Goal: Task Accomplishment & Management: Manage account settings

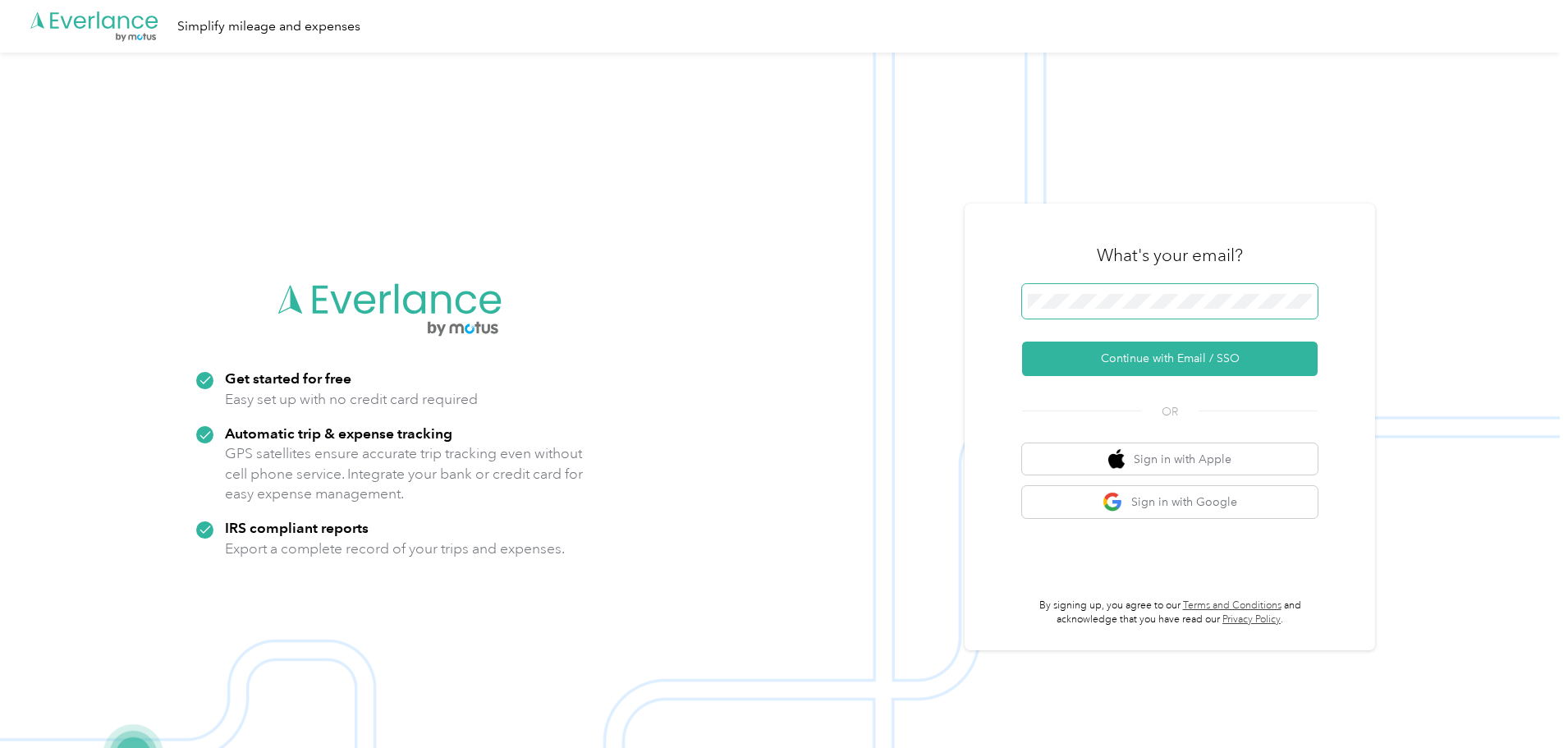
click at [1137, 286] on span at bounding box center [1170, 301] width 295 height 34
click at [1096, 497] on button "Sign in with Google" at bounding box center [1170, 503] width 295 height 32
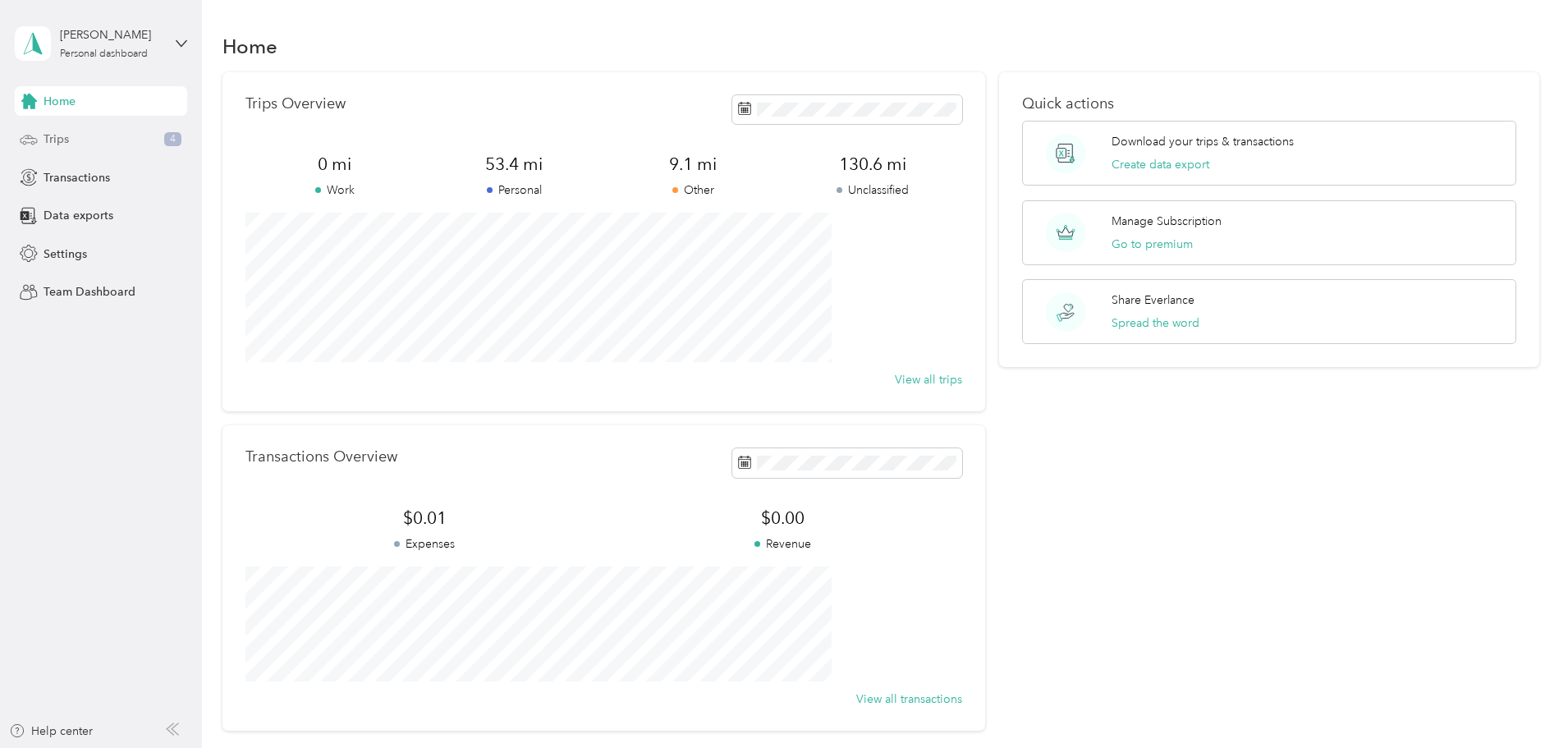
click at [64, 144] on span "Trips" at bounding box center [56, 139] width 26 height 17
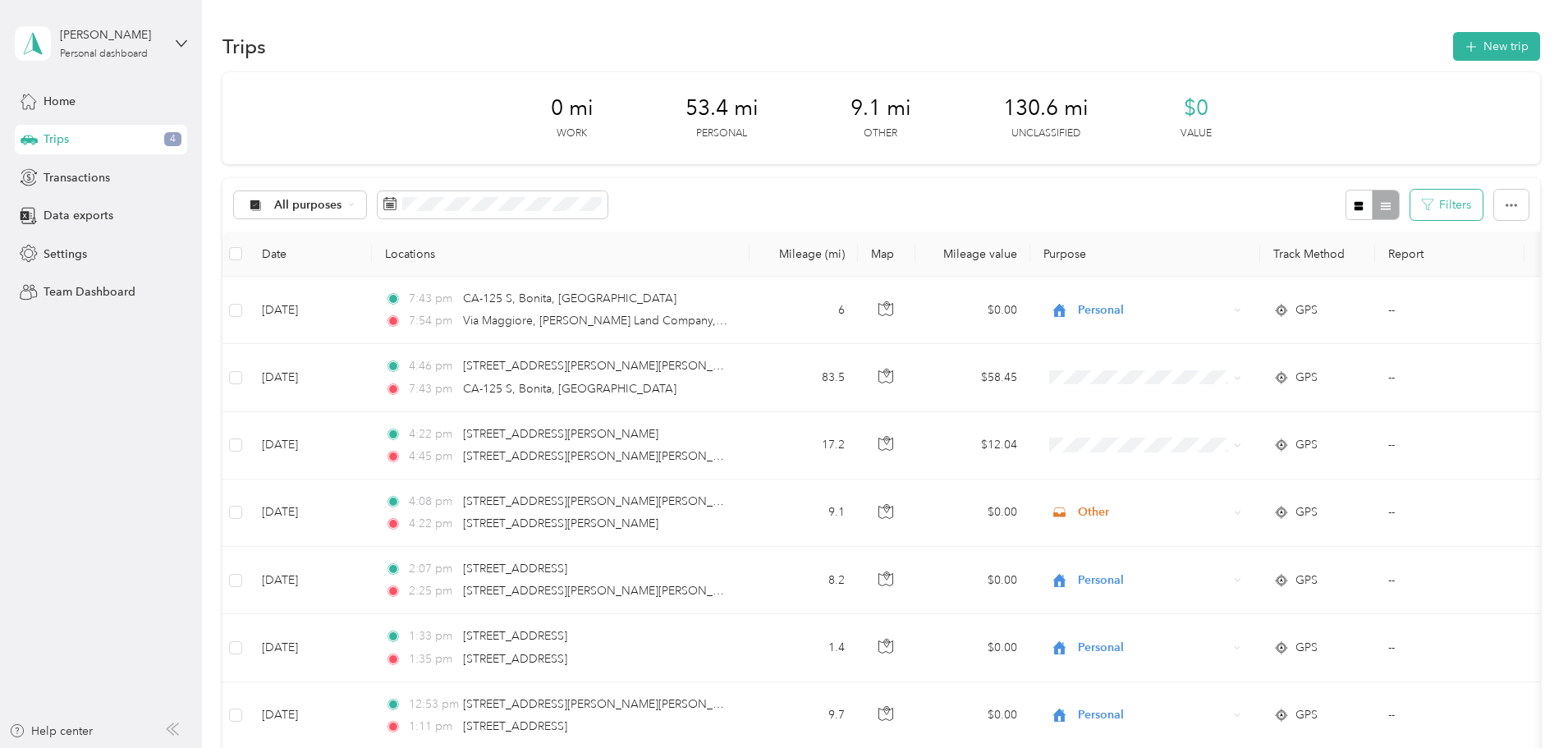
click at [1410, 211] on button "Filters" at bounding box center [1446, 205] width 72 height 30
click at [1128, 198] on div "All purposes Filters" at bounding box center [881, 205] width 1317 height 53
click at [355, 204] on icon at bounding box center [351, 205] width 7 height 7
click at [426, 263] on span "Unclassified" at bounding box center [424, 263] width 79 height 17
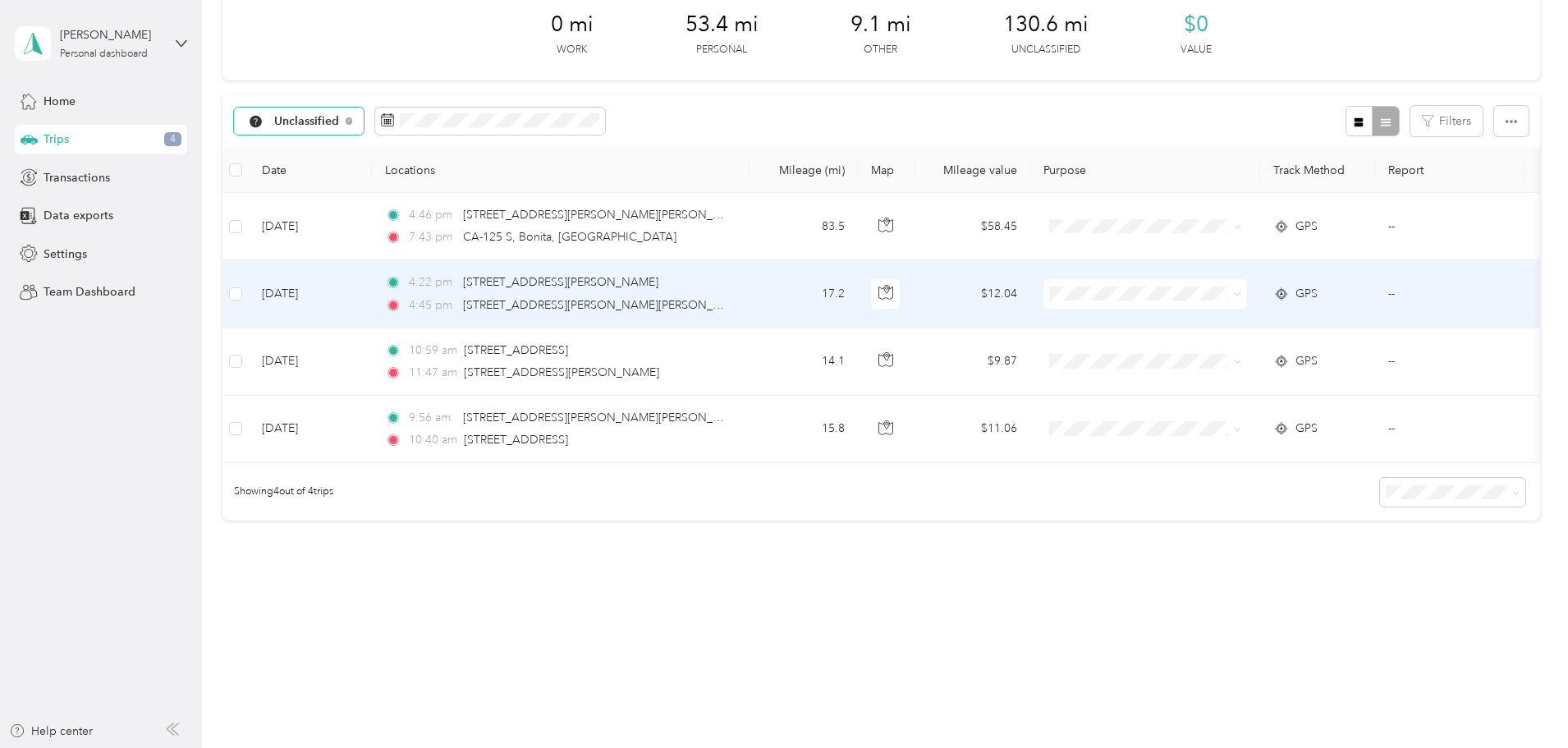
scroll to position [97, 0]
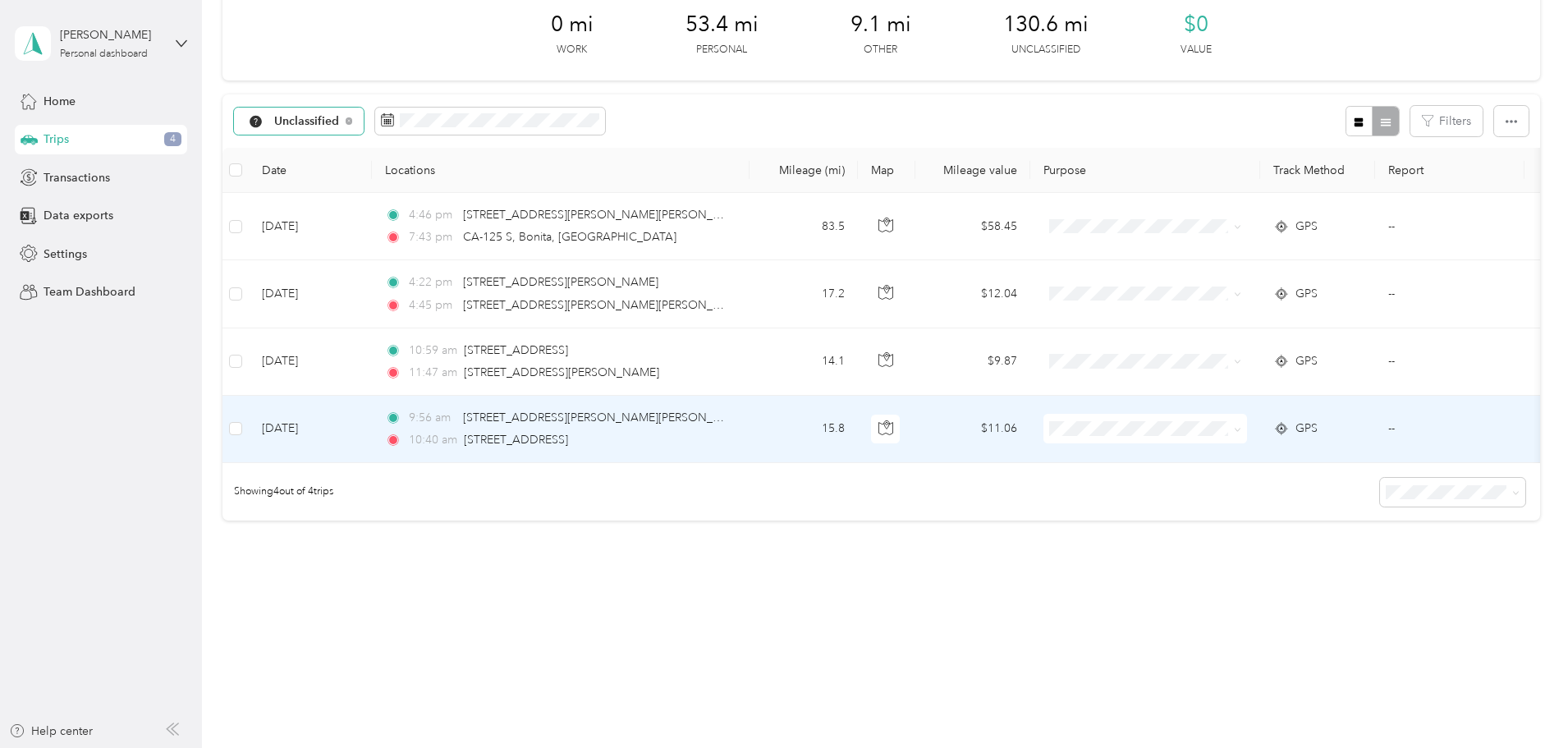
click at [858, 413] on td "15.8" at bounding box center [803, 429] width 109 height 67
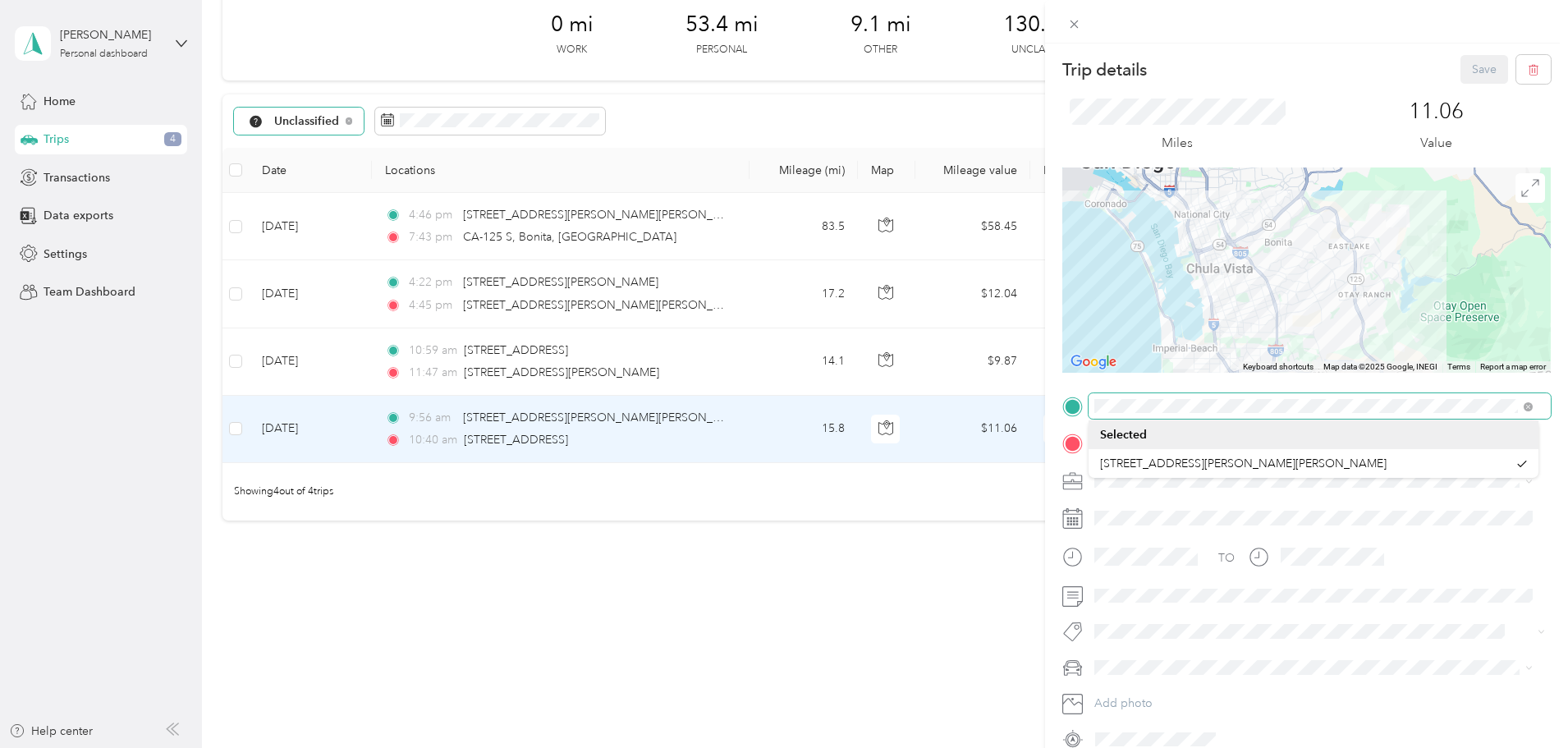
click at [989, 437] on div "Trip details Save This trip cannot be edited because it is either under review,…" at bounding box center [784, 374] width 1568 height 748
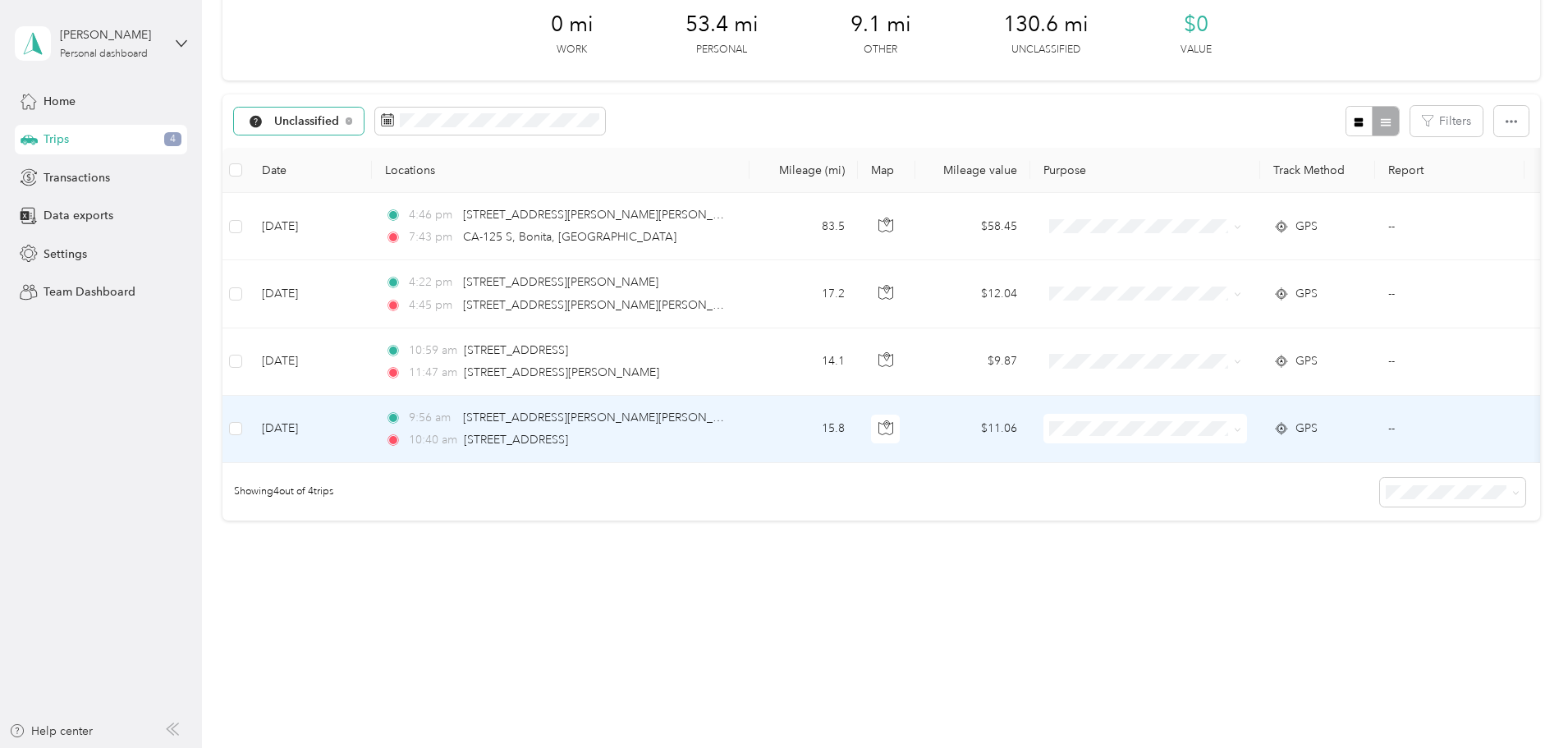
click at [858, 413] on td "15.8" at bounding box center [803, 429] width 109 height 67
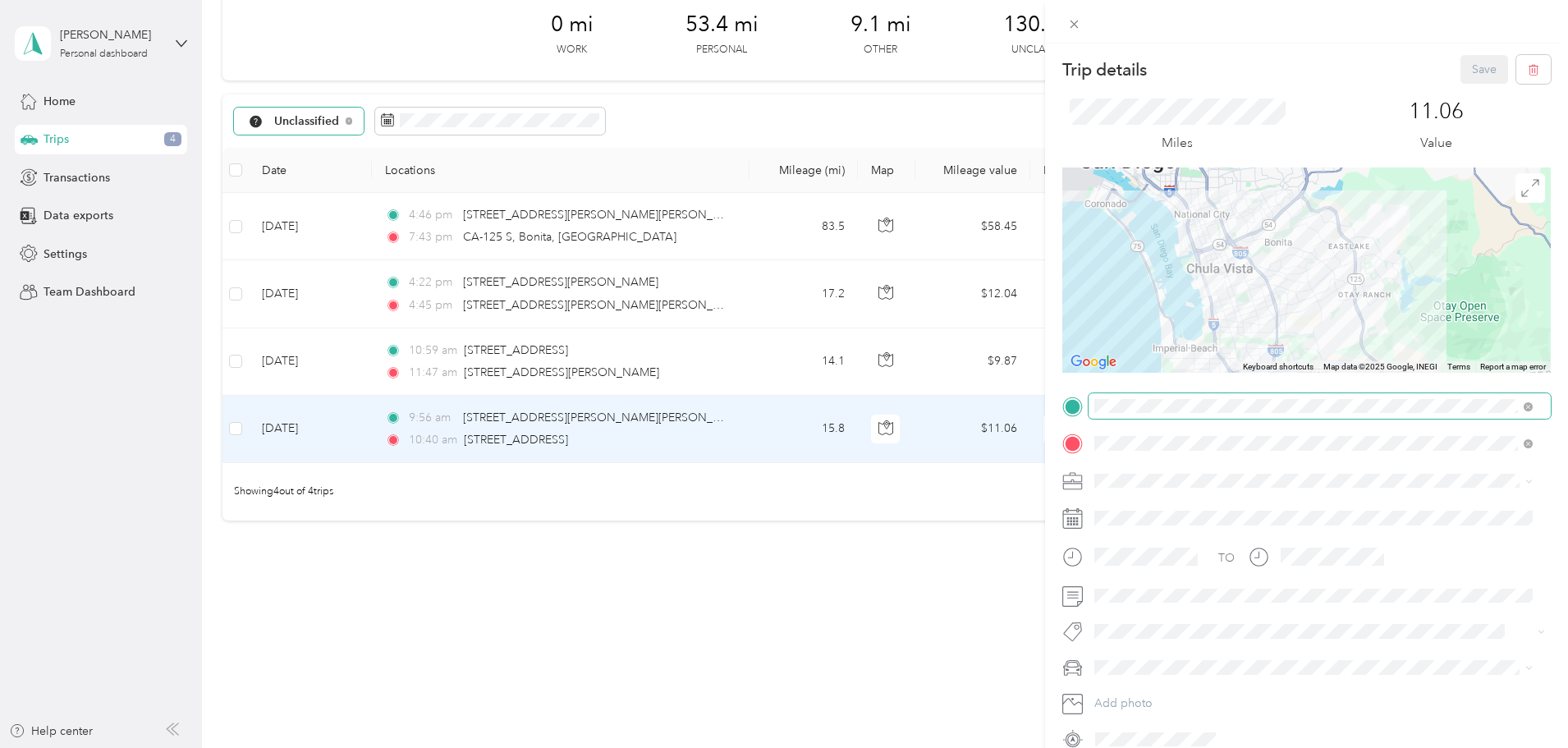
click at [1522, 408] on span at bounding box center [1525, 406] width 15 height 11
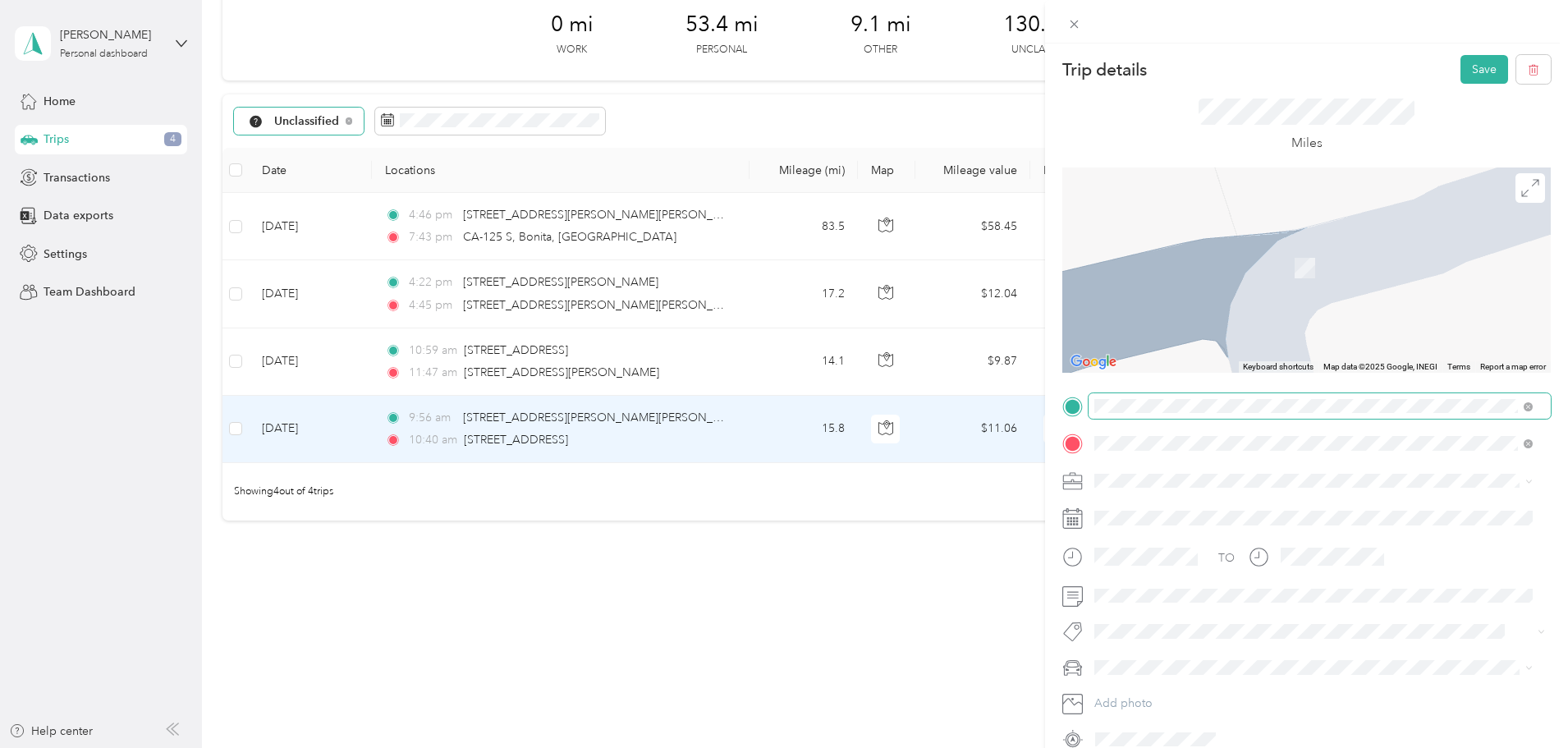
click at [1384, 477] on div "I [GEOGRAPHIC_DATA][US_STATE], [GEOGRAPHIC_DATA]" at bounding box center [1313, 466] width 427 height 22
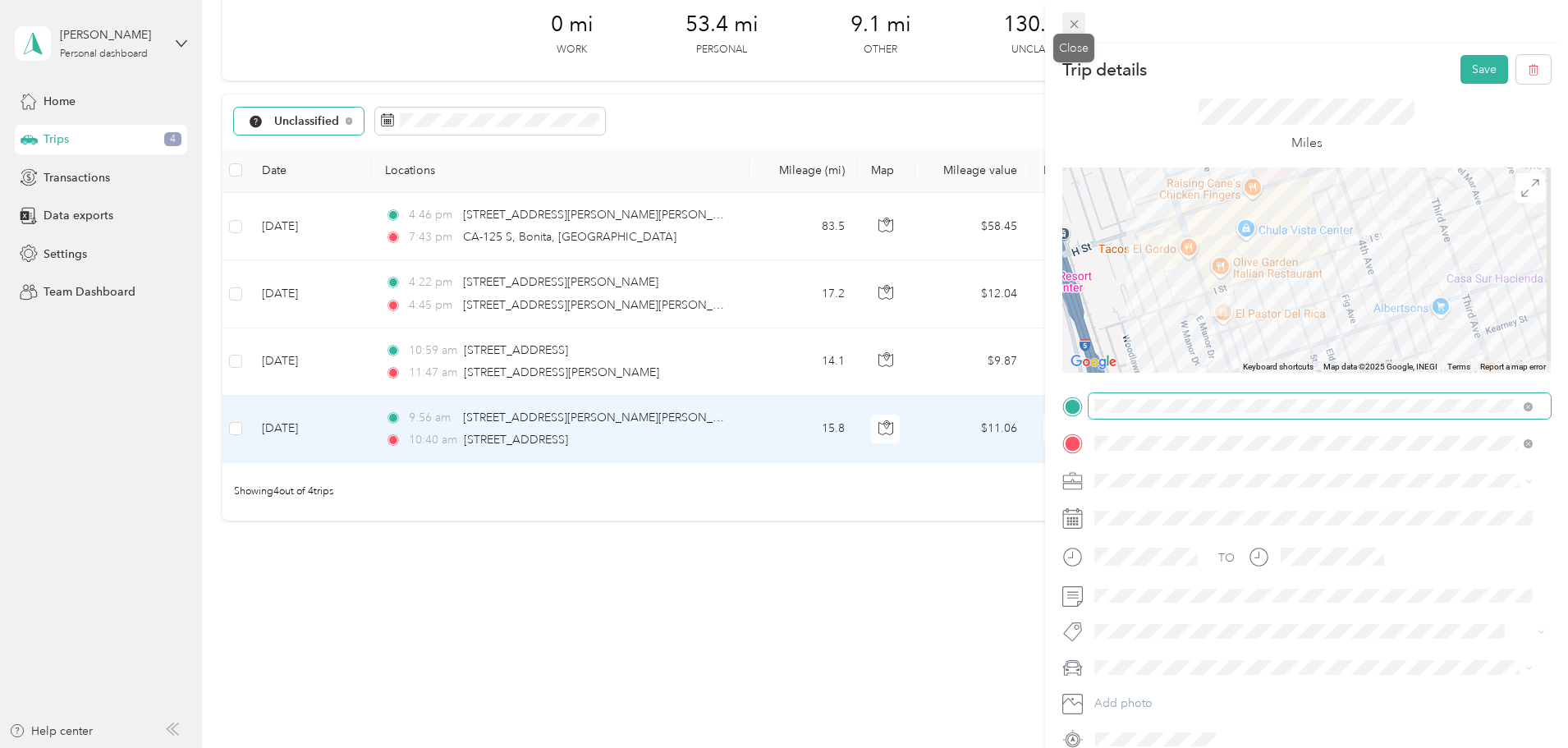
click at [1075, 21] on icon at bounding box center [1074, 24] width 14 height 14
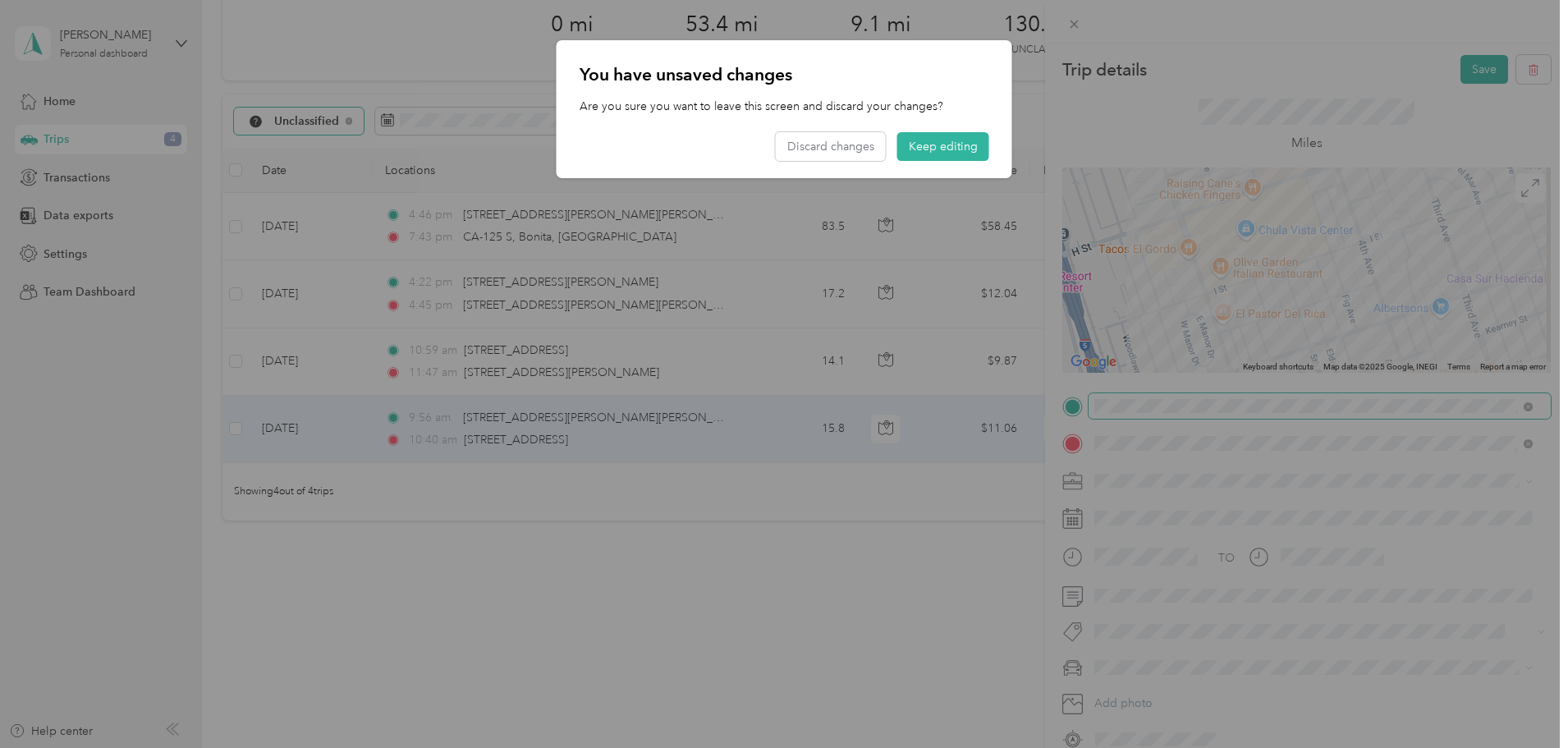
click at [895, 149] on div "Discard changes Keep editing" at bounding box center [883, 147] width 214 height 28
click at [872, 156] on button "Discard changes" at bounding box center [831, 147] width 110 height 28
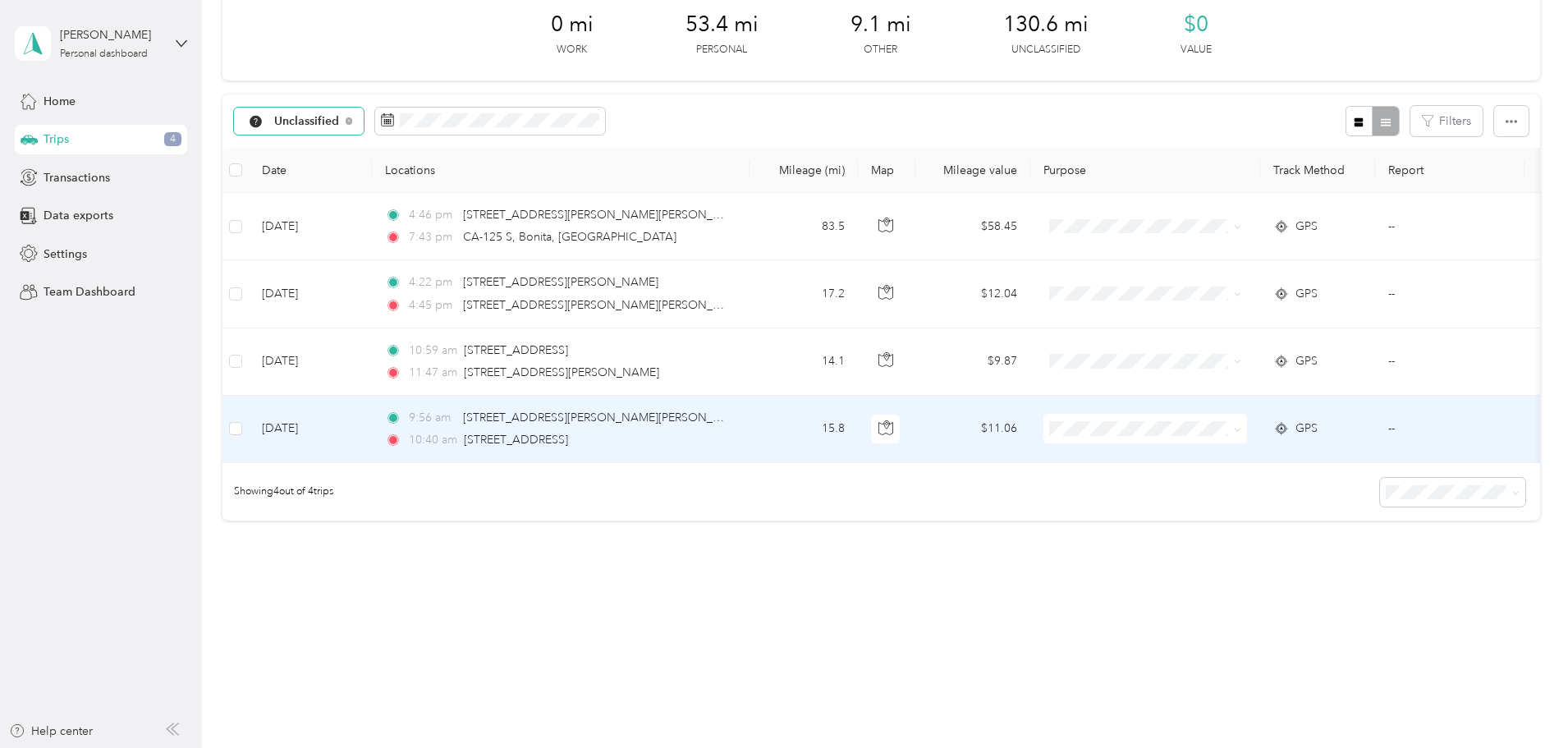
click at [858, 414] on td "15.8" at bounding box center [803, 429] width 109 height 67
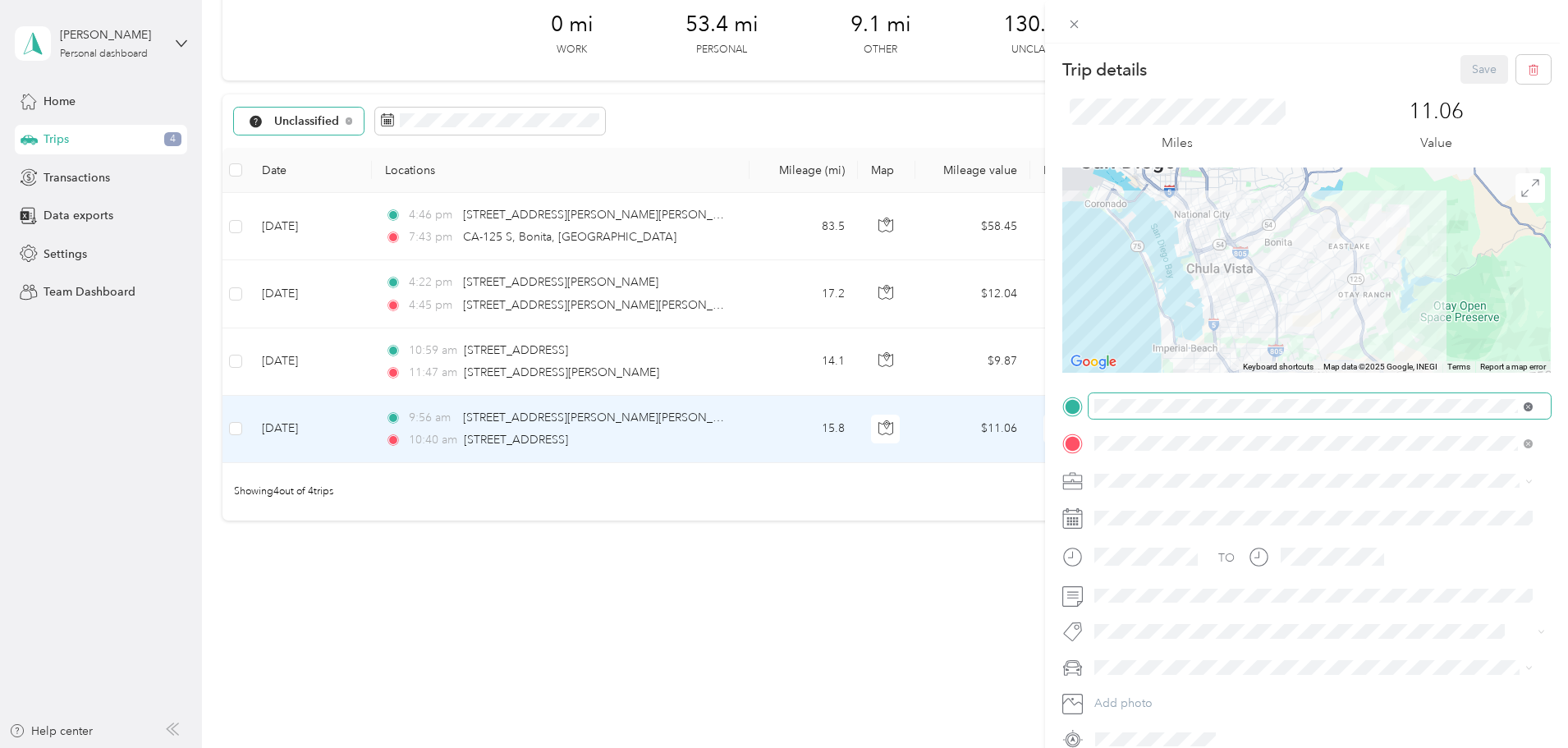
click at [1526, 408] on icon at bounding box center [1528, 407] width 9 height 9
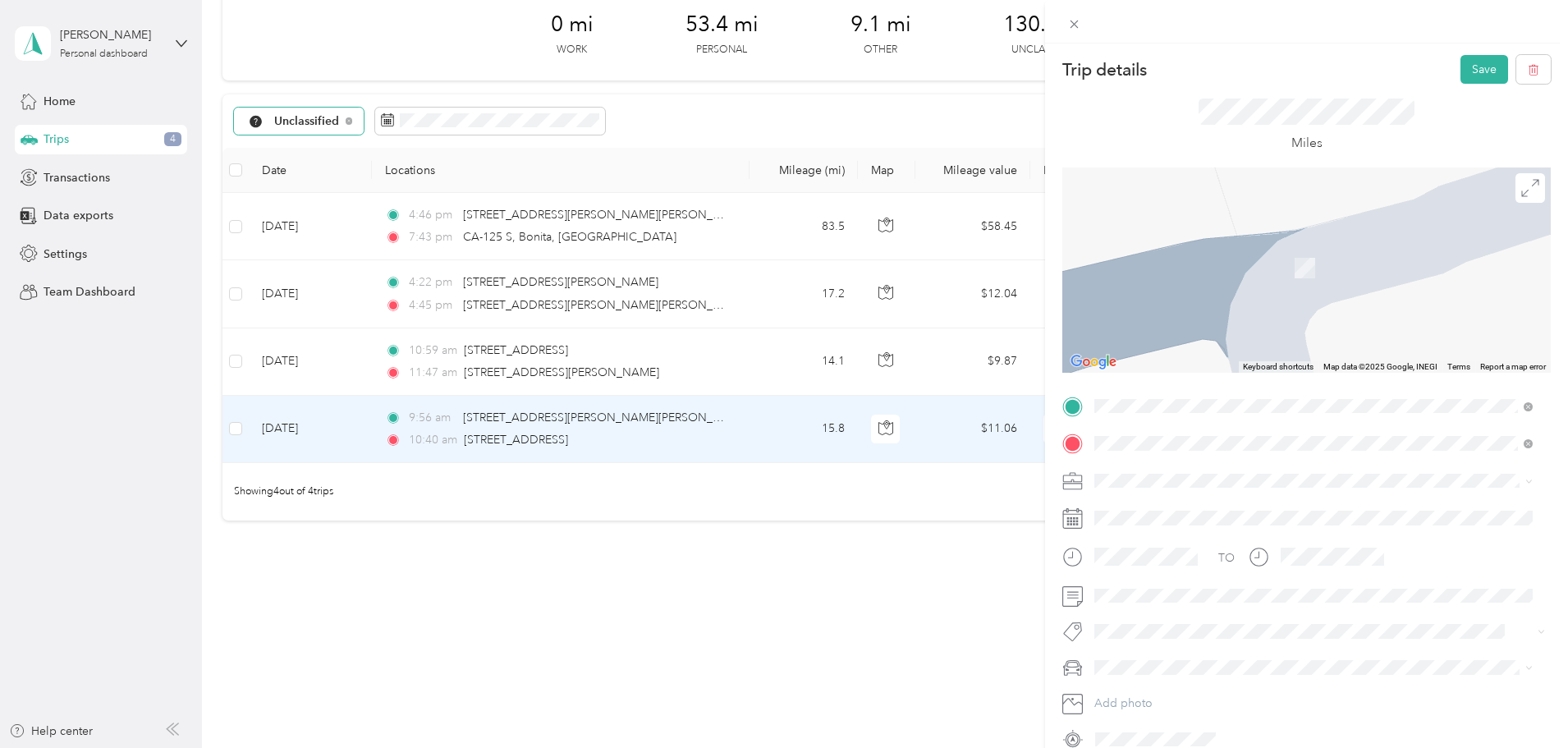
click at [1324, 483] on li "I [GEOGRAPHIC_DATA][US_STATE], [GEOGRAPHIC_DATA]" at bounding box center [1313, 467] width 449 height 34
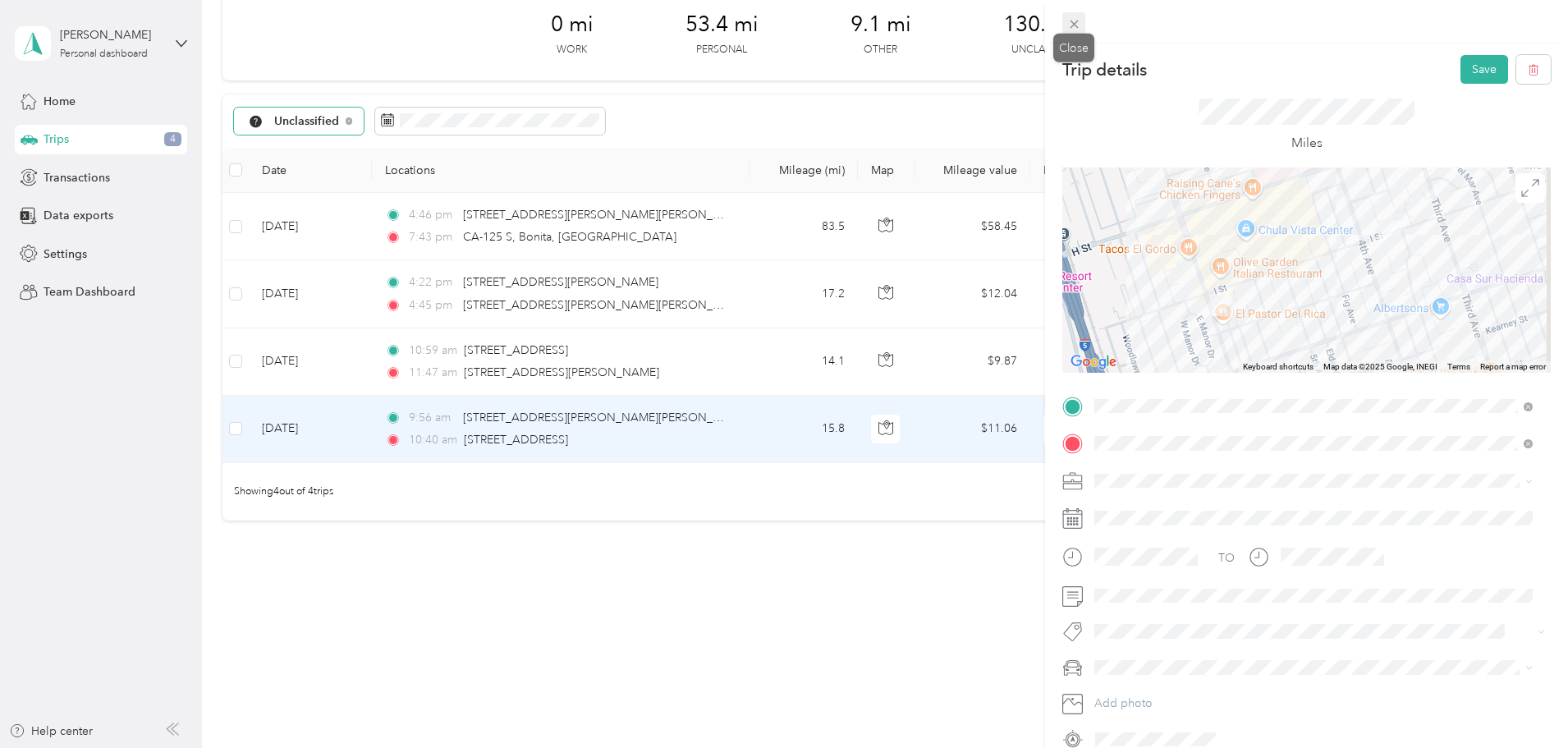
click at [1078, 18] on icon at bounding box center [1074, 24] width 14 height 14
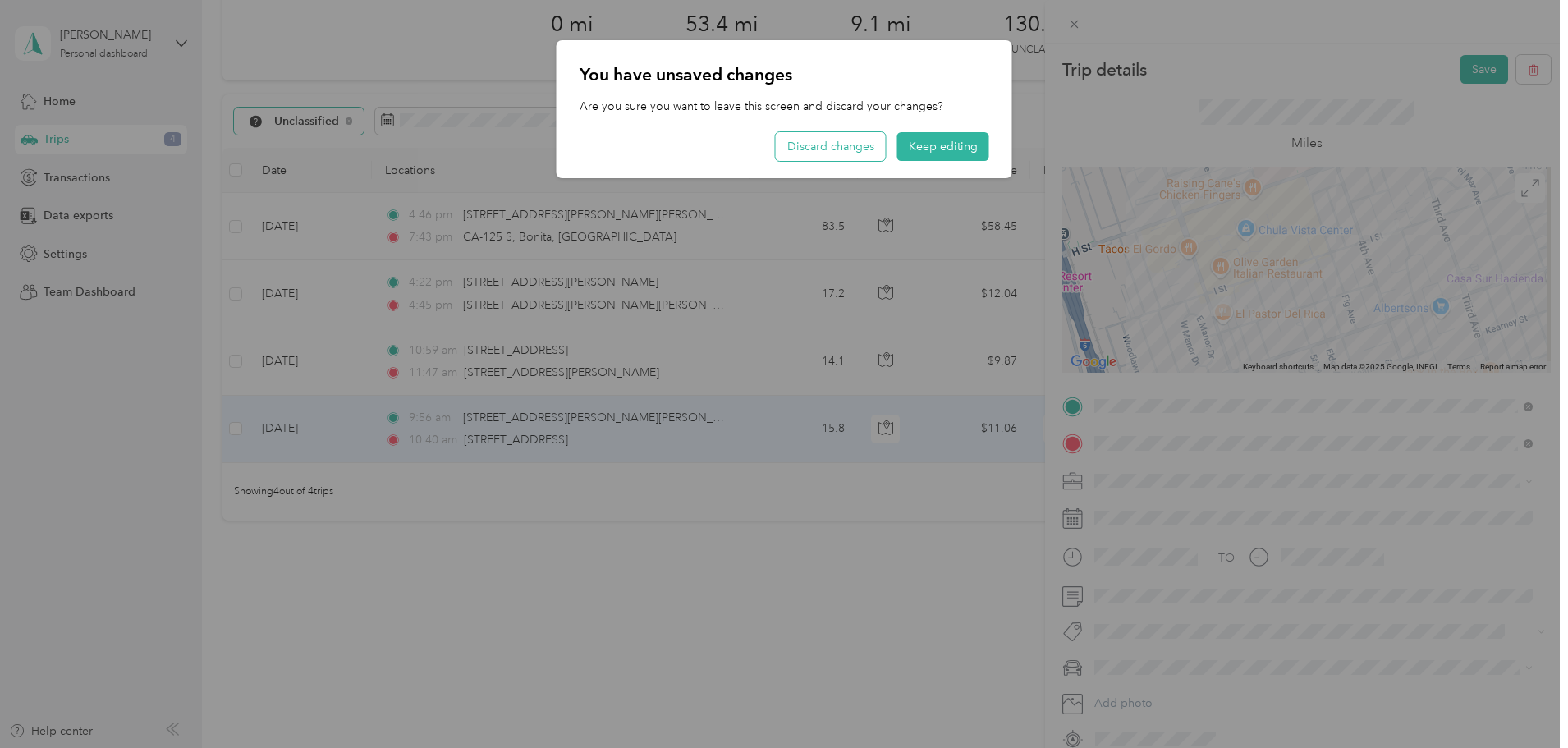
click at [842, 160] on button "Discard changes" at bounding box center [831, 147] width 110 height 28
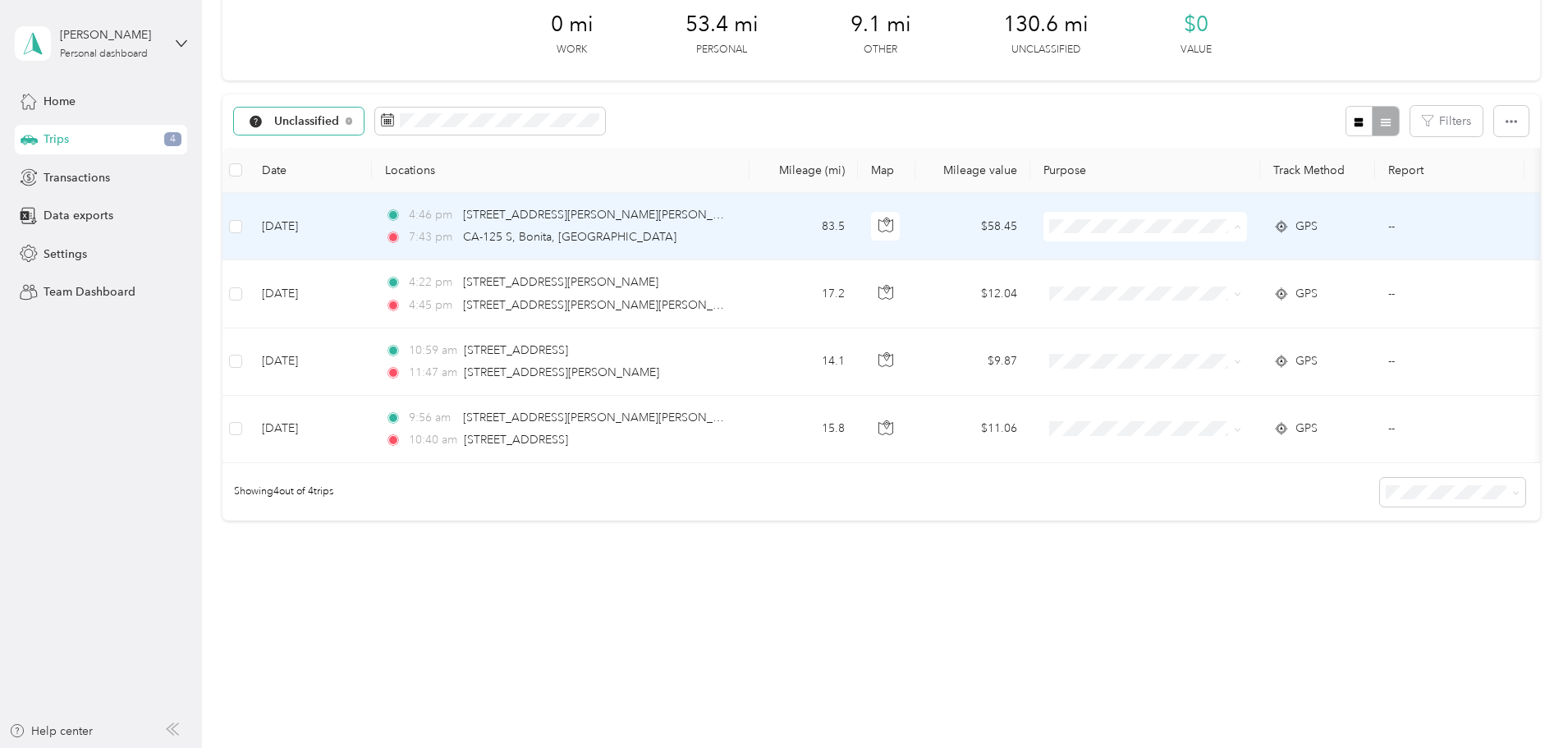
click at [1218, 307] on span "Uber" at bounding box center [1269, 303] width 151 height 17
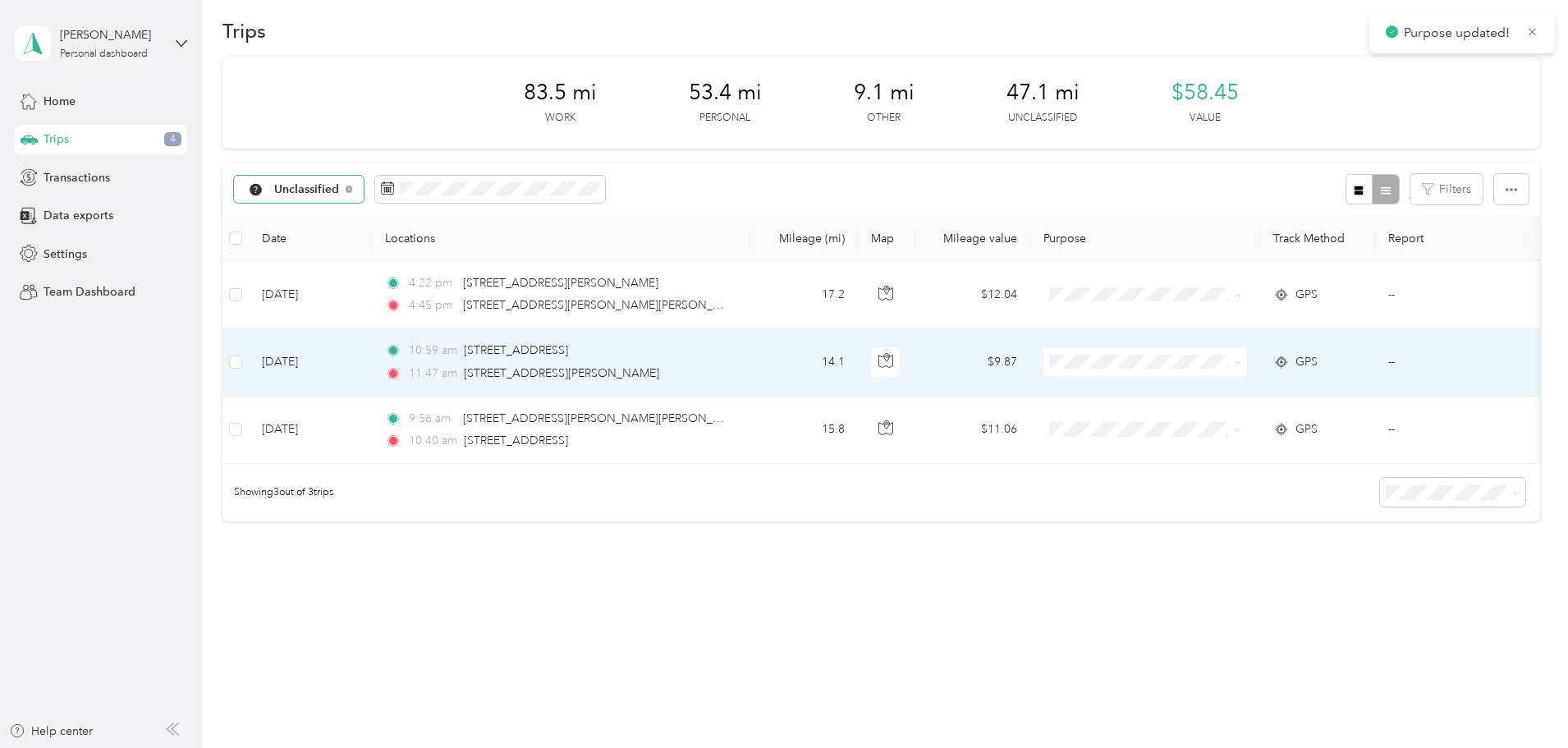
scroll to position [27, 0]
click at [1212, 367] on span "Uber" at bounding box center [1269, 371] width 151 height 17
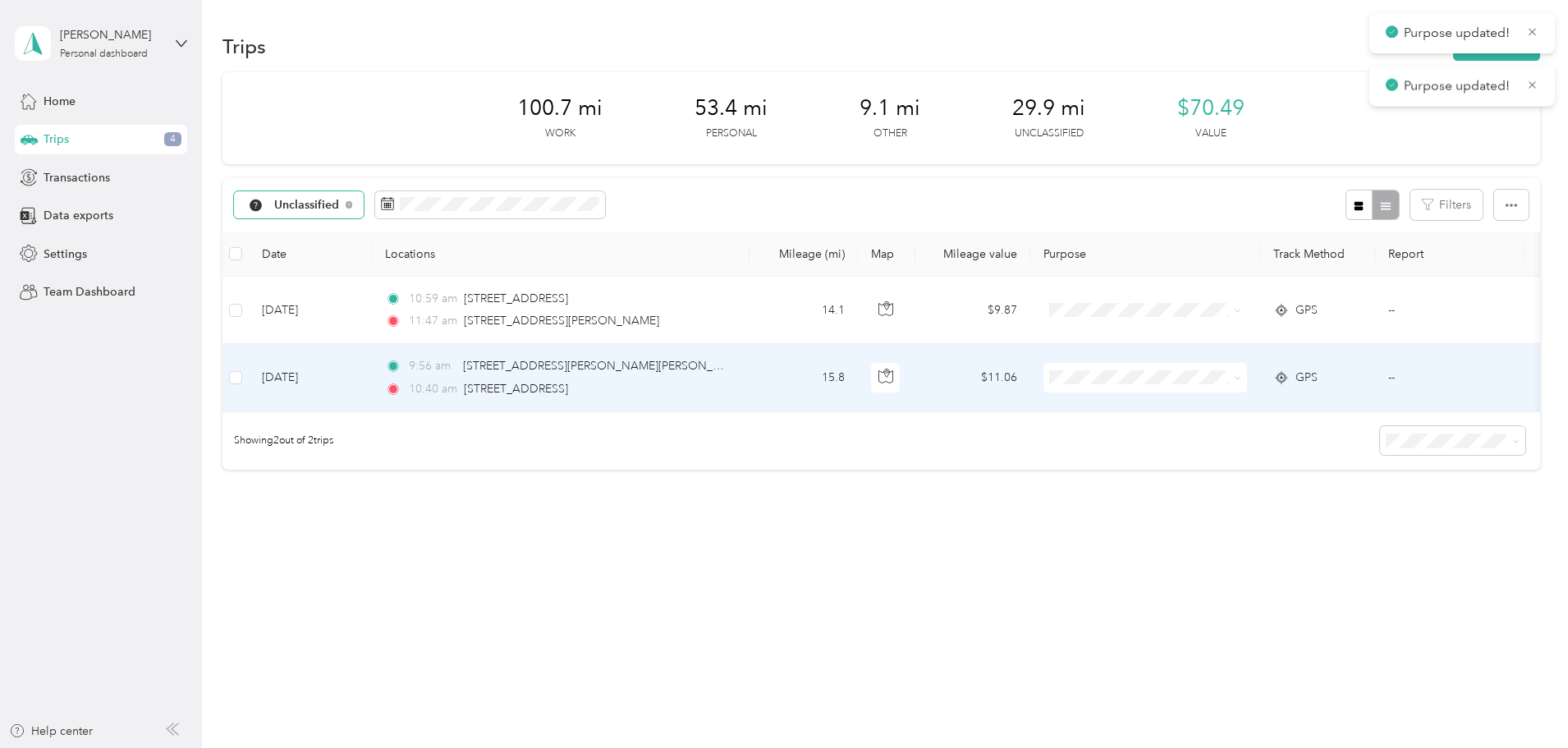
scroll to position [0, 0]
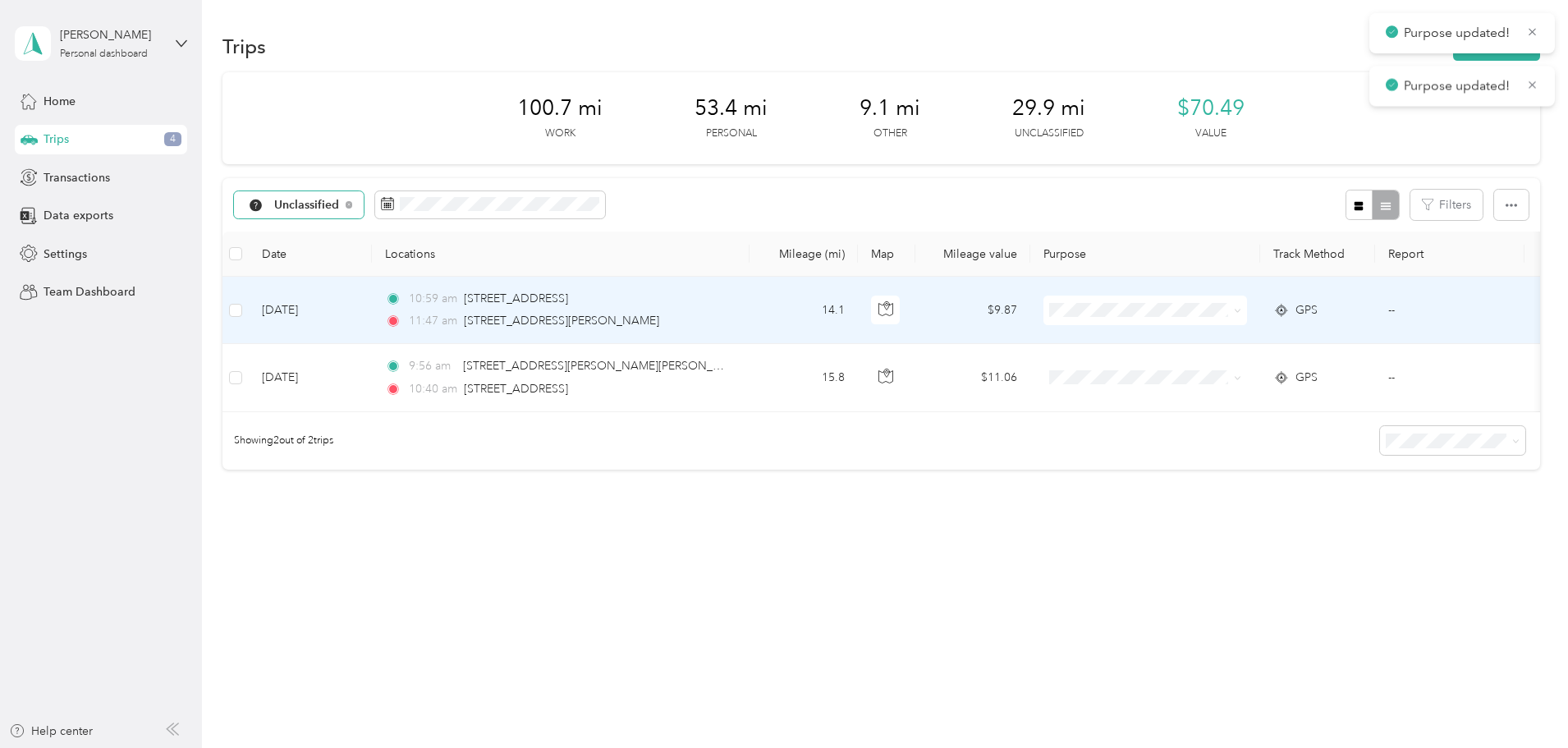
click at [1200, 319] on span at bounding box center [1145, 310] width 203 height 29
click at [1213, 402] on li "Uber" at bounding box center [1256, 399] width 203 height 28
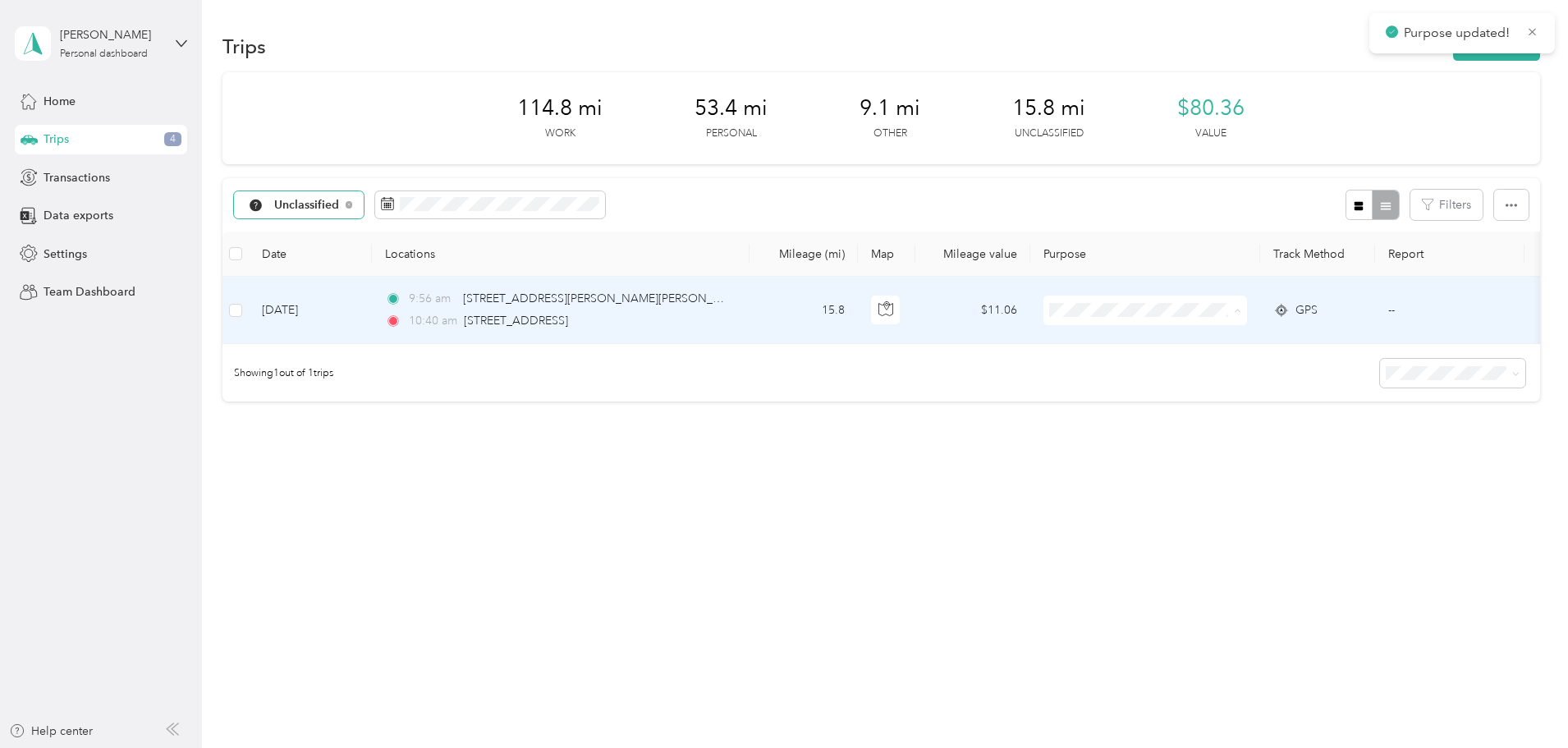
click at [1215, 405] on li "Uber" at bounding box center [1256, 399] width 203 height 28
